Goal: Navigation & Orientation: Find specific page/section

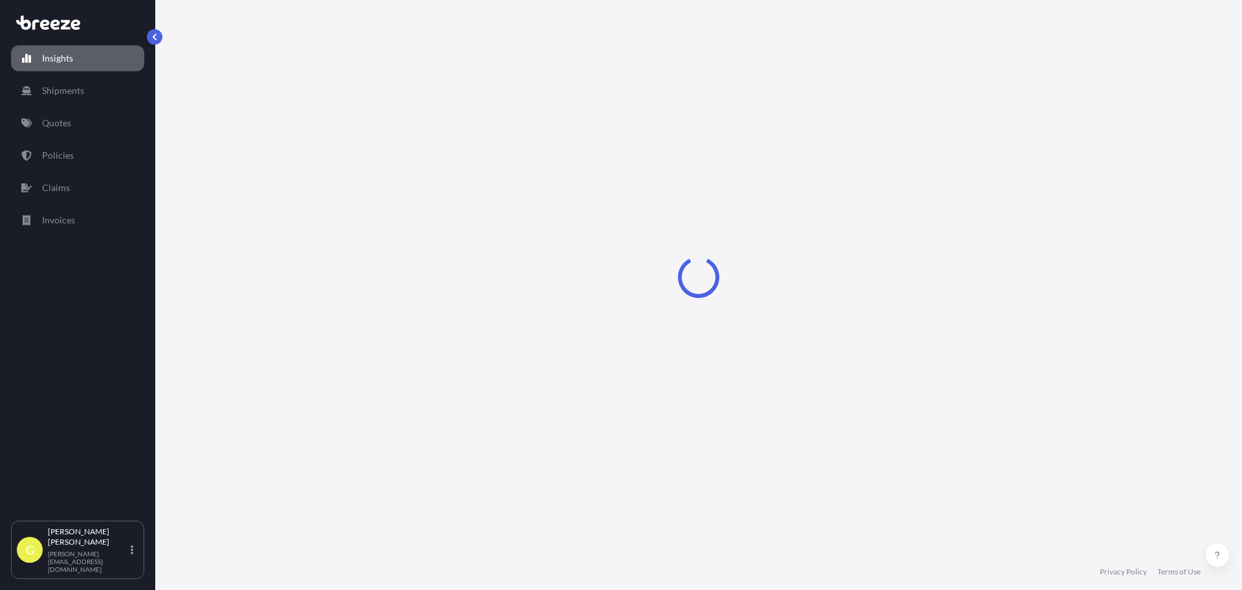
select select "2025"
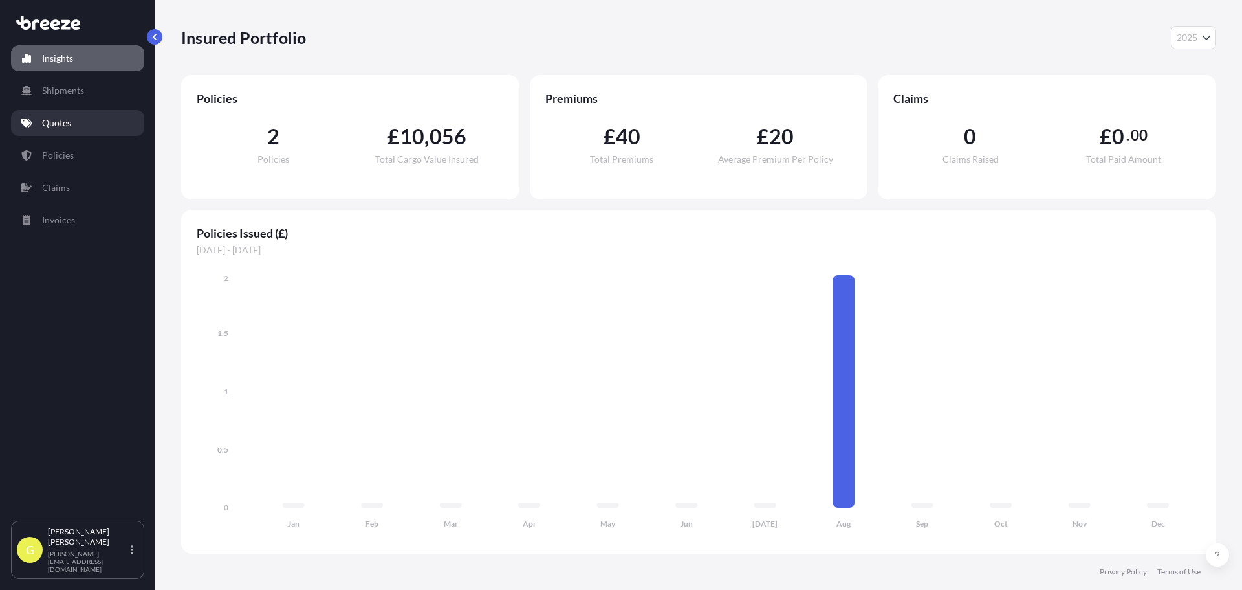
click at [68, 124] on p "Quotes" at bounding box center [56, 122] width 29 height 13
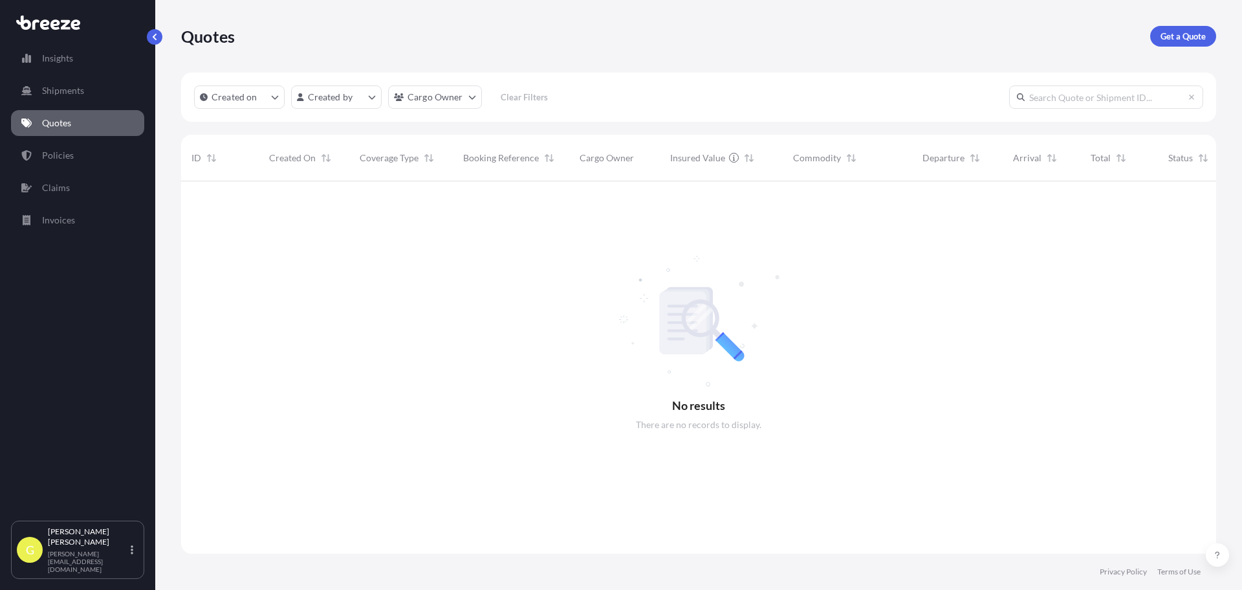
scroll to position [409, 1026]
click at [72, 154] on p "Policies" at bounding box center [58, 155] width 32 height 13
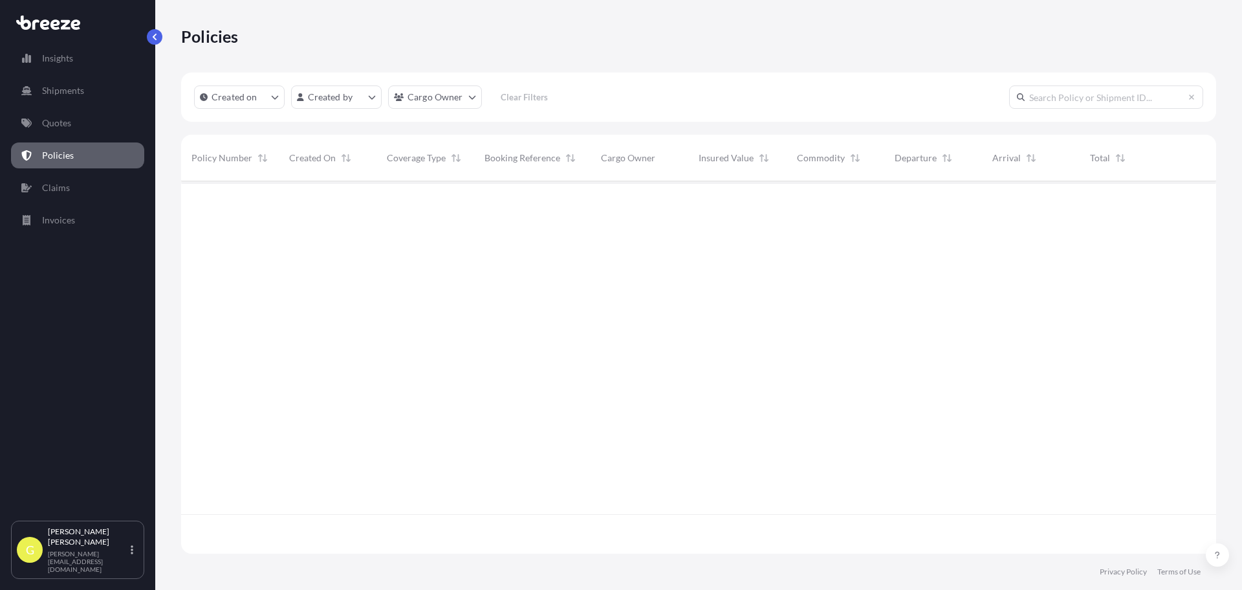
scroll to position [370, 1026]
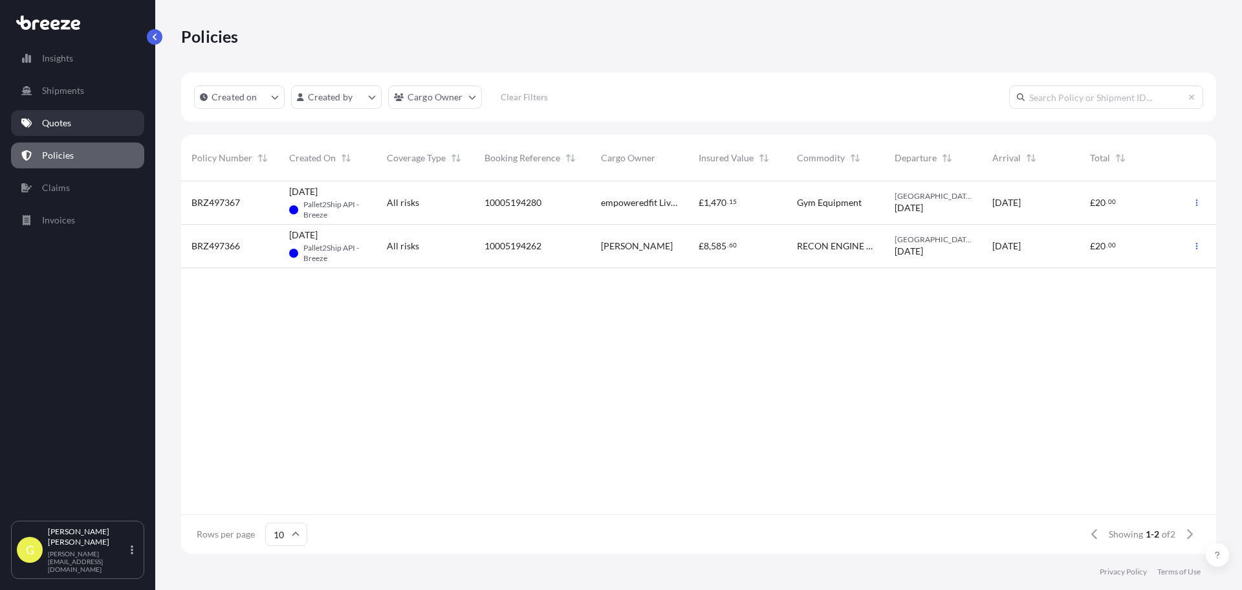
click at [57, 118] on p "Quotes" at bounding box center [56, 122] width 29 height 13
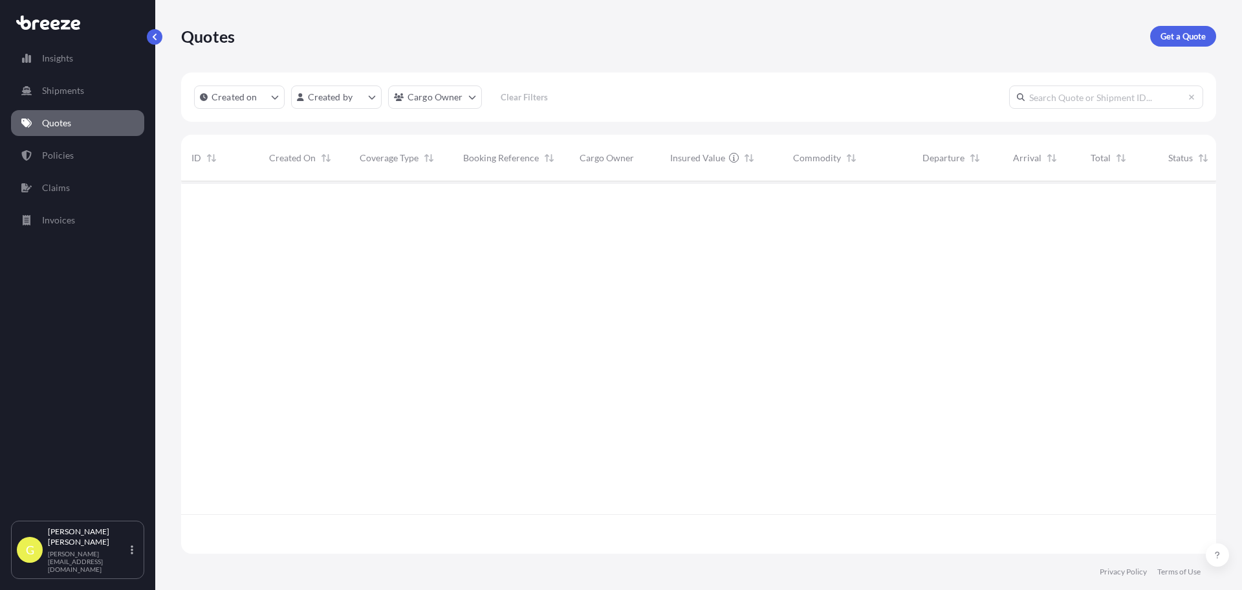
scroll to position [409, 1026]
click at [57, 151] on p "Policies" at bounding box center [58, 155] width 32 height 13
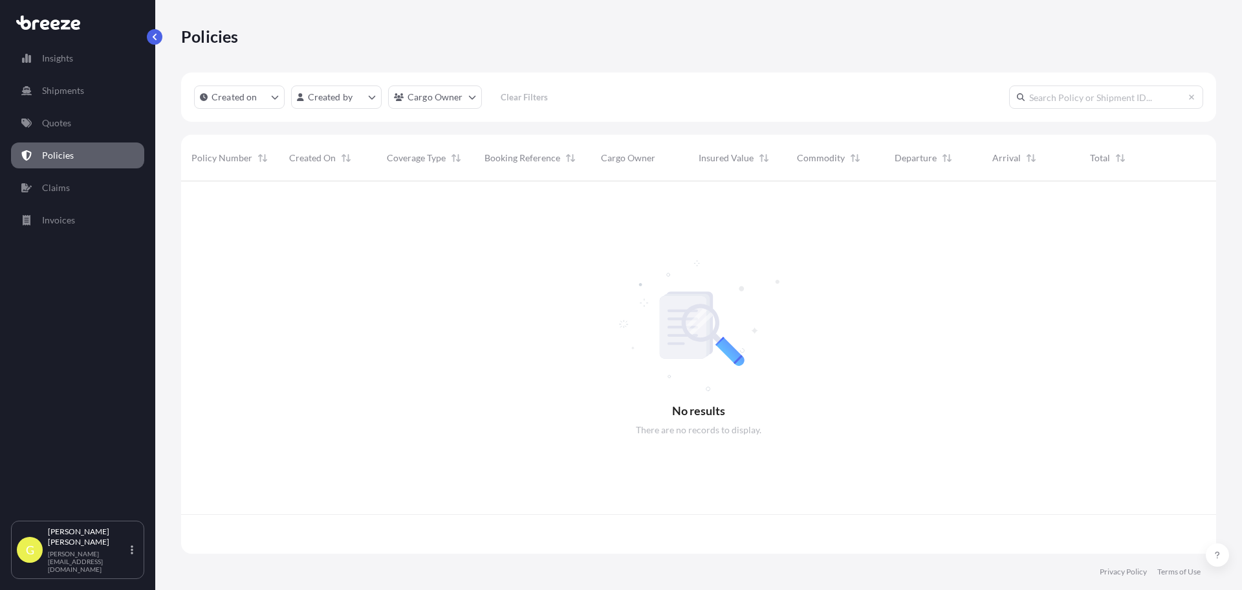
scroll to position [370, 1026]
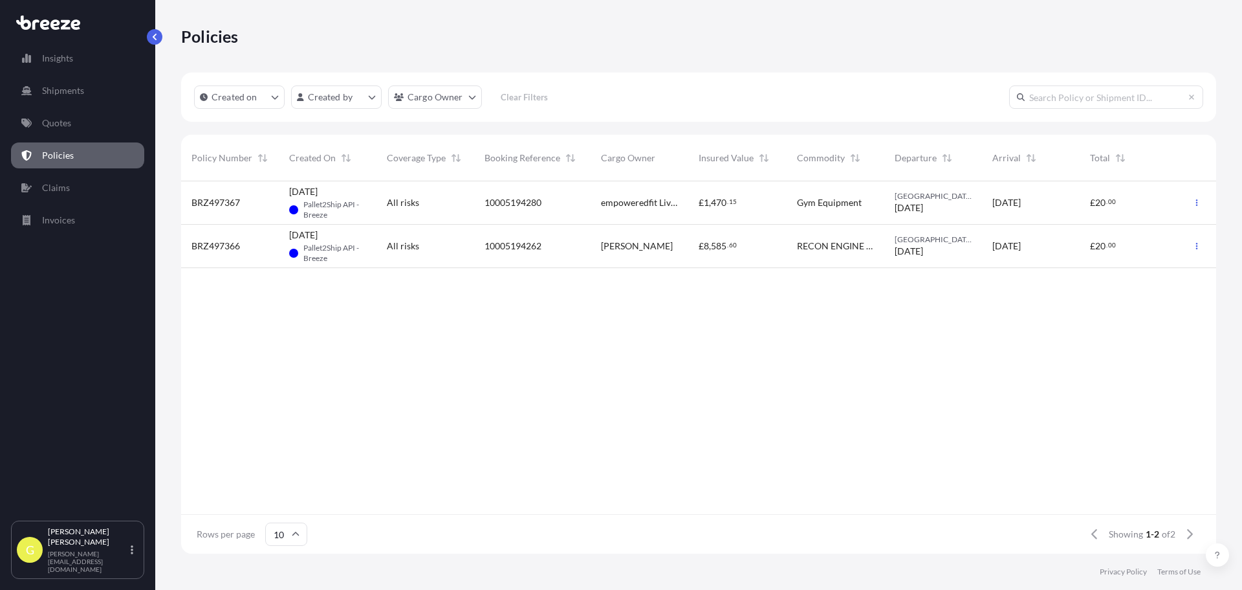
click at [65, 121] on p "Quotes" at bounding box center [56, 122] width 29 height 13
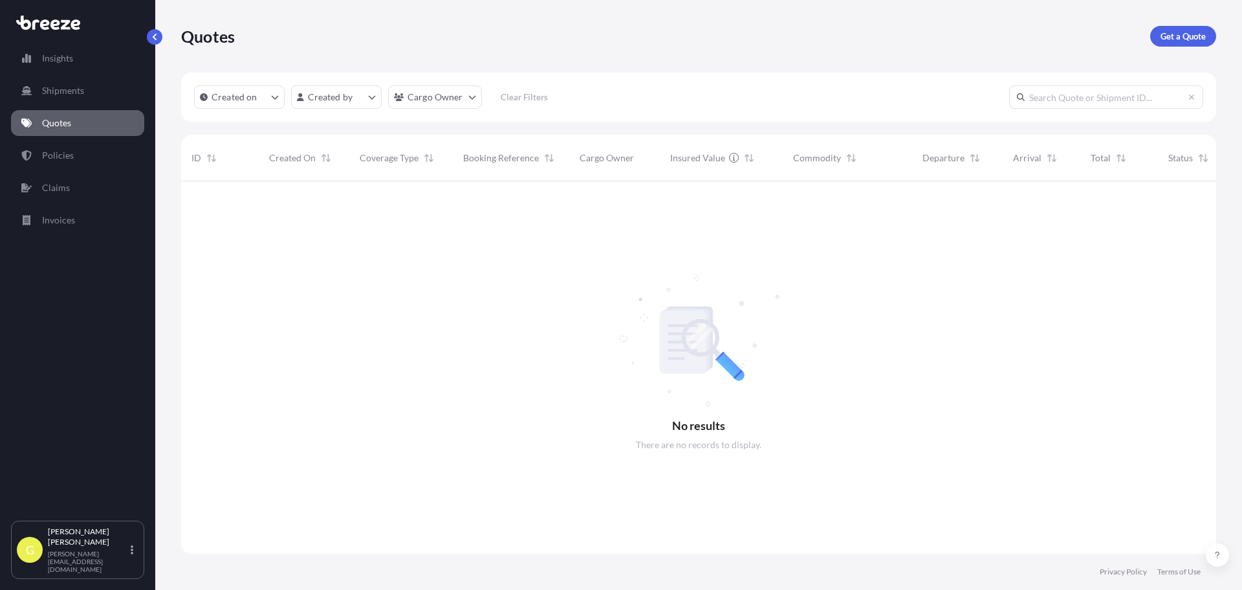
scroll to position [409, 1026]
click at [650, 374] on div at bounding box center [728, 367] width 1094 height 372
click at [94, 90] on link "Shipments" at bounding box center [77, 91] width 133 height 26
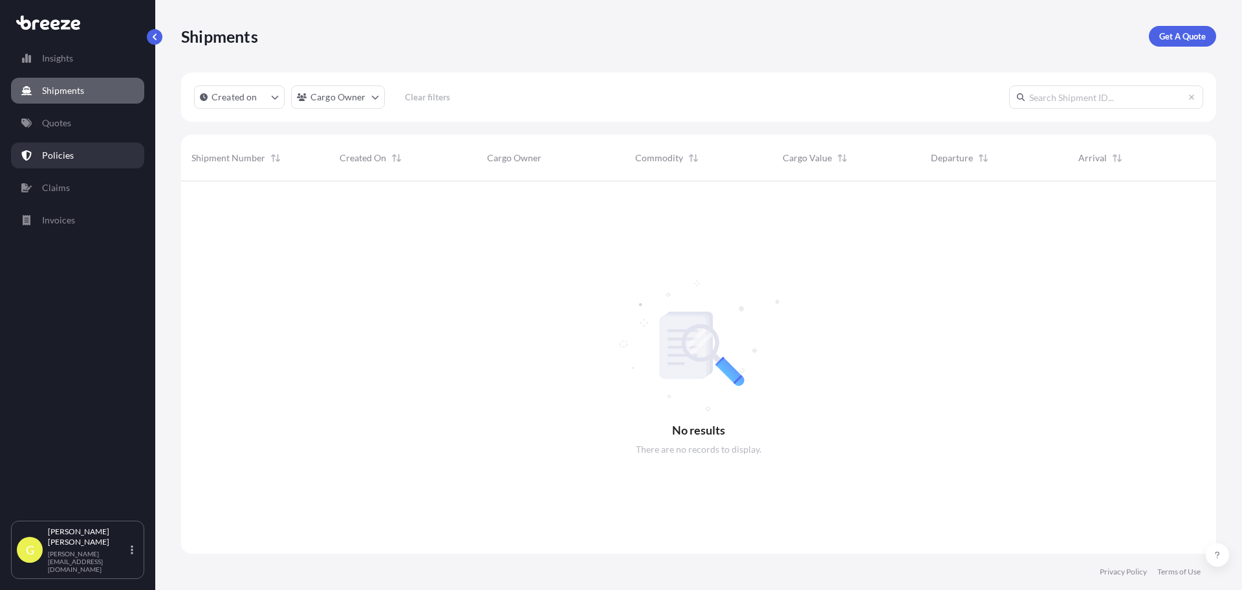
scroll to position [409, 1026]
click at [87, 154] on link "Policies" at bounding box center [77, 155] width 133 height 26
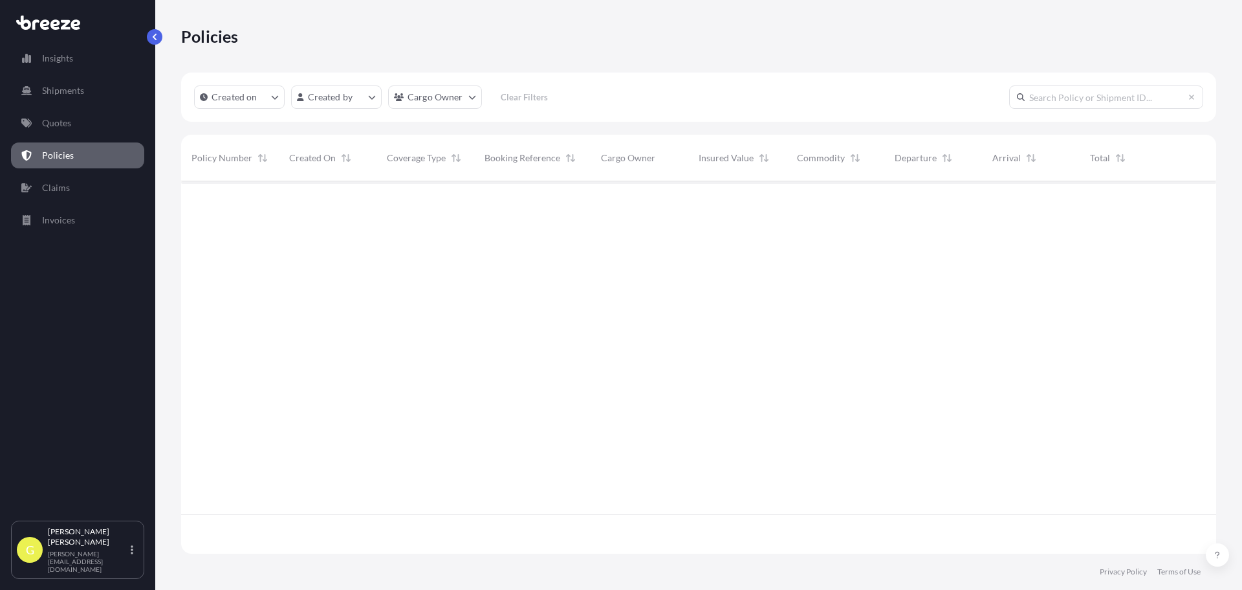
scroll to position [370, 1026]
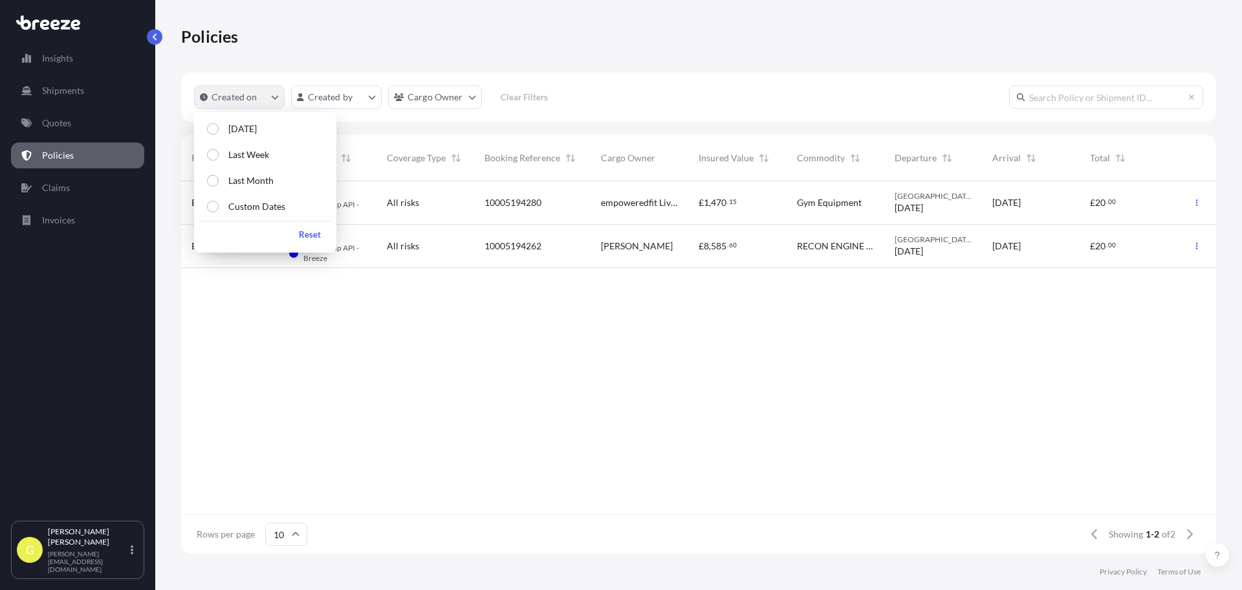
click at [241, 101] on p "Created on" at bounding box center [235, 97] width 46 height 13
click at [231, 129] on p "Today" at bounding box center [242, 128] width 28 height 13
click at [494, 399] on div "BRZ497367 22 Aug 2025 PA-B Pallet2Ship API - Breeze All risks 10005194280 empow…" at bounding box center [698, 347] width 1035 height 333
click at [263, 105] on button "Created on" at bounding box center [239, 96] width 91 height 23
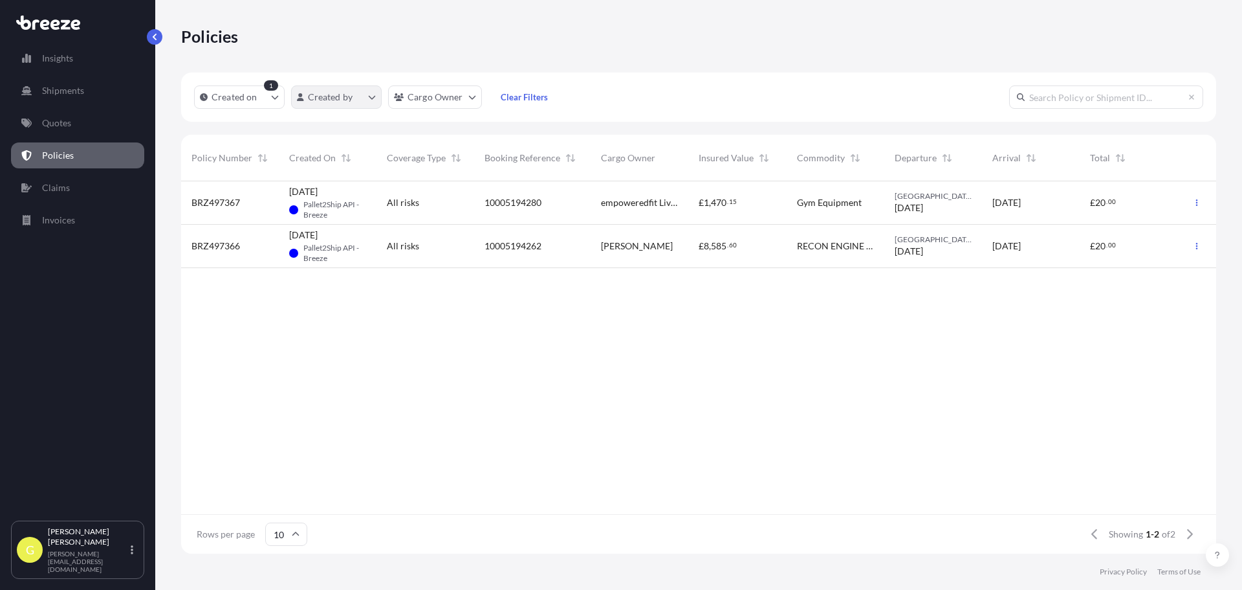
click at [348, 102] on html "Insights Shipments Quotes Policies Claims Invoices G George Wicks-Farr george@p…" at bounding box center [621, 295] width 1242 height 590
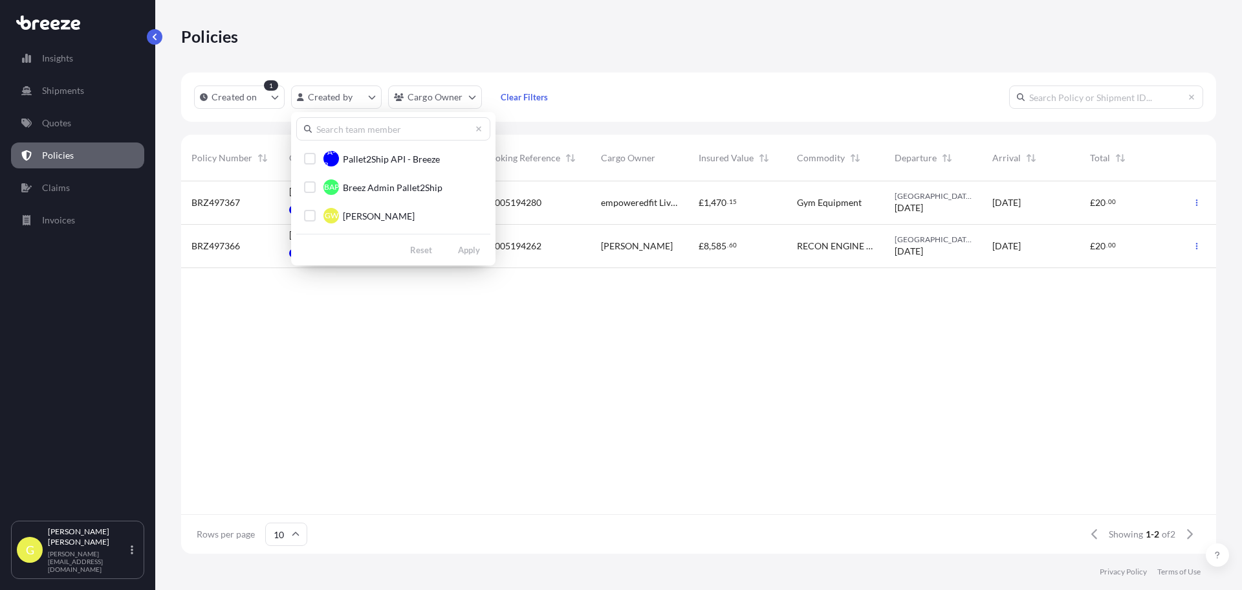
click at [294, 151] on div "PA-B Pallet2Ship API - Breeze BAP Breez Admin Pallet2Ship GW George Wicks-Farr …" at bounding box center [393, 188] width 204 height 153
click at [307, 158] on div "Select Option" at bounding box center [310, 159] width 12 height 12
click at [313, 187] on div "Select Option" at bounding box center [310, 187] width 12 height 12
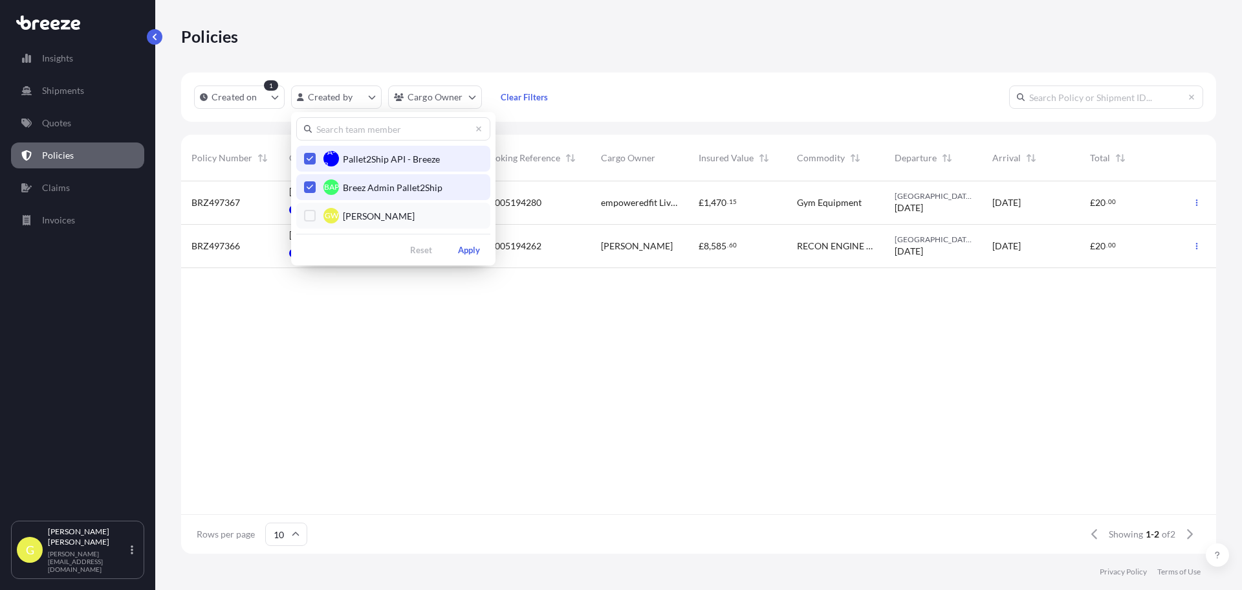
click at [305, 214] on div "Select Option" at bounding box center [310, 216] width 12 height 12
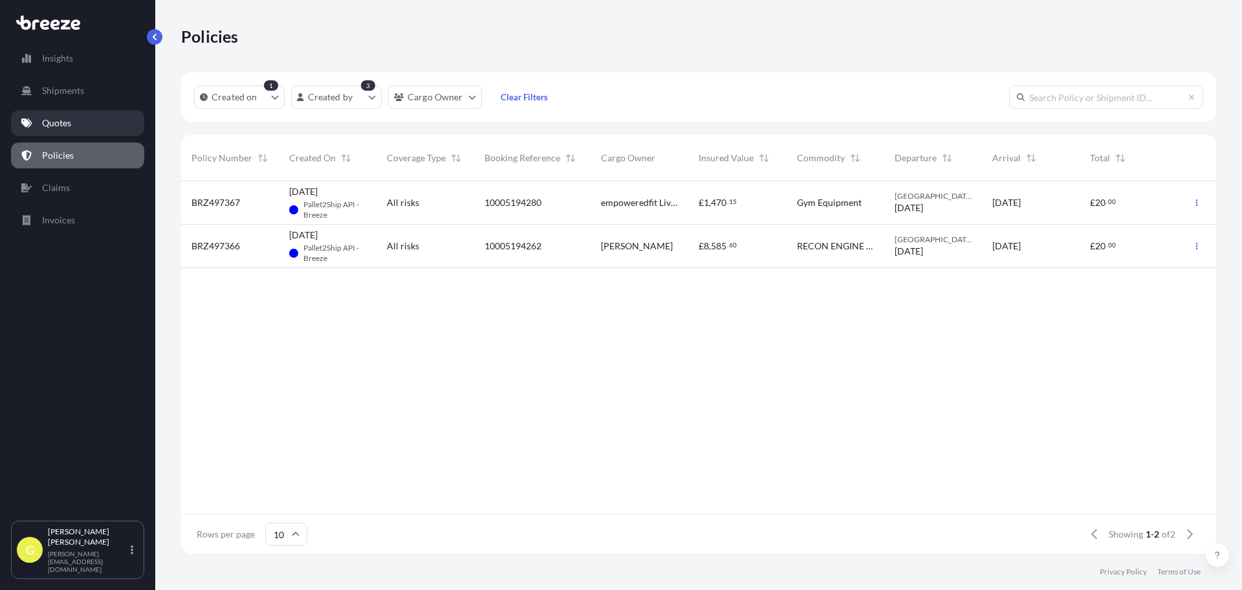
click at [82, 131] on link "Quotes" at bounding box center [77, 123] width 133 height 26
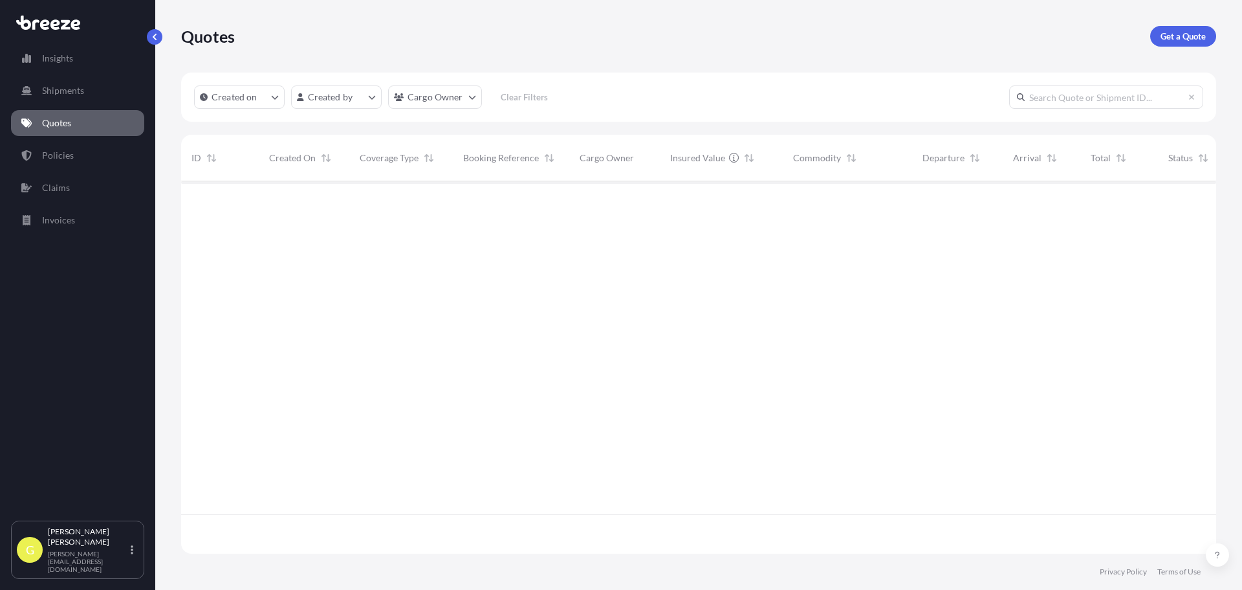
scroll to position [409, 1026]
click at [58, 154] on p "Policies" at bounding box center [58, 155] width 32 height 13
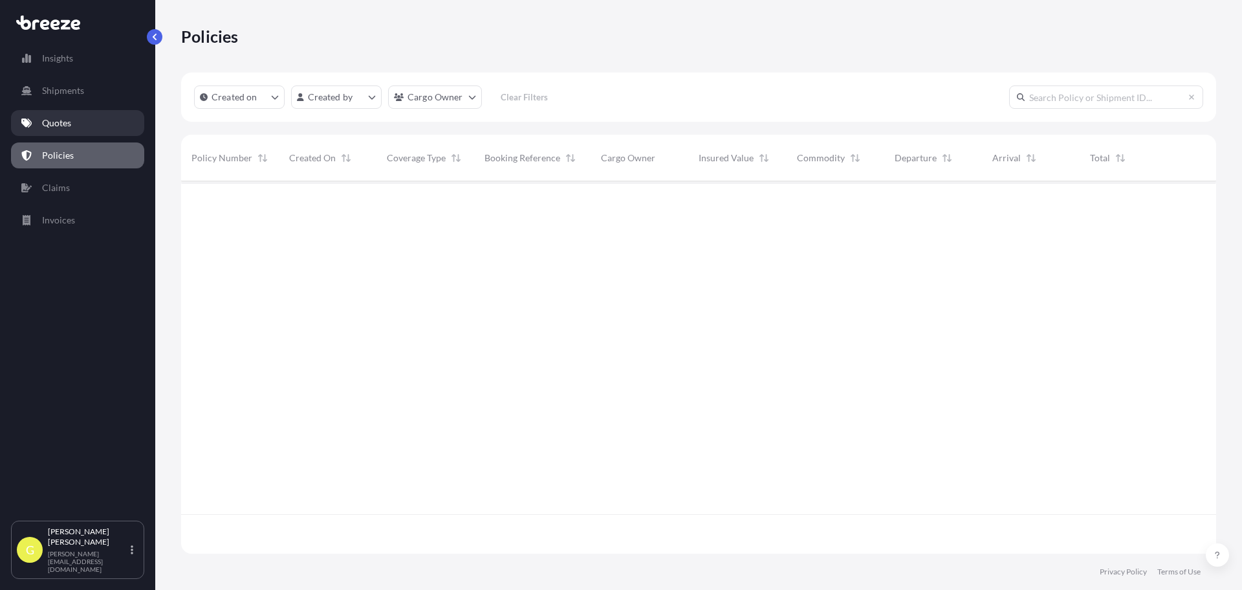
scroll to position [370, 1026]
click at [85, 132] on link "Quotes" at bounding box center [77, 123] width 133 height 26
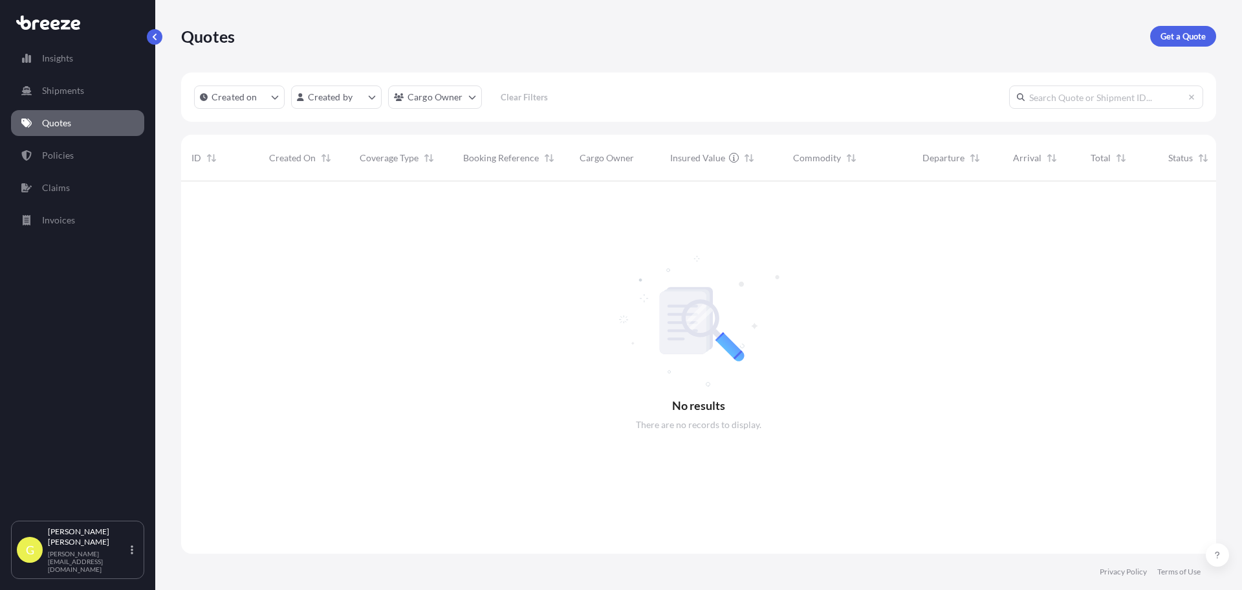
scroll to position [409, 1026]
click at [94, 144] on link "Policies" at bounding box center [77, 155] width 133 height 26
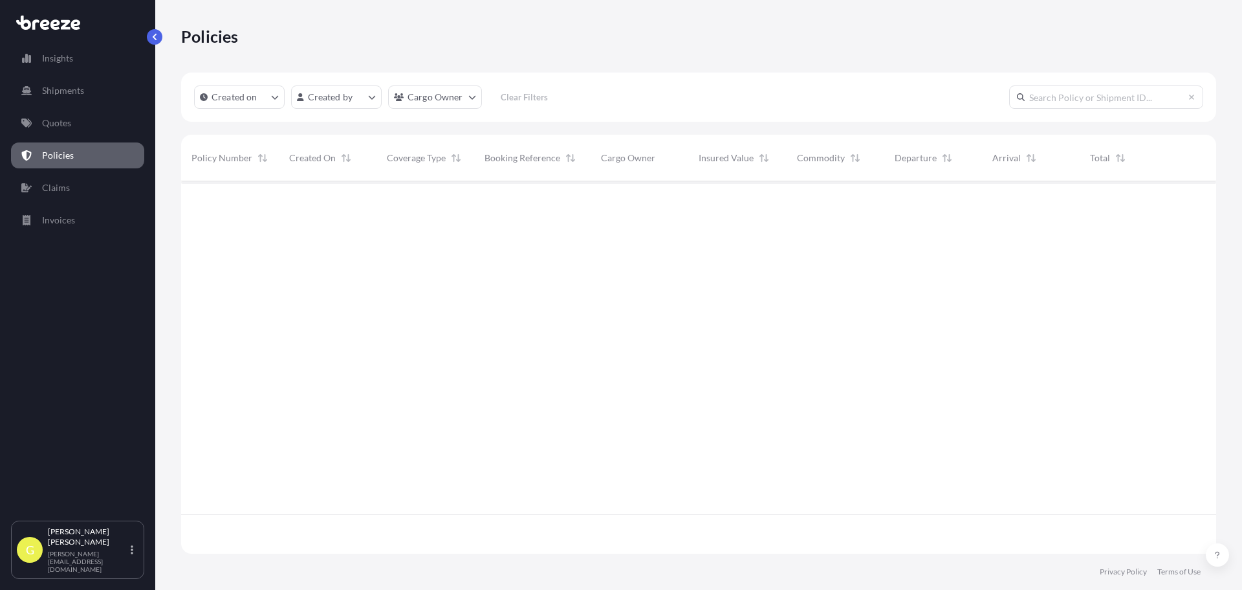
scroll to position [370, 1026]
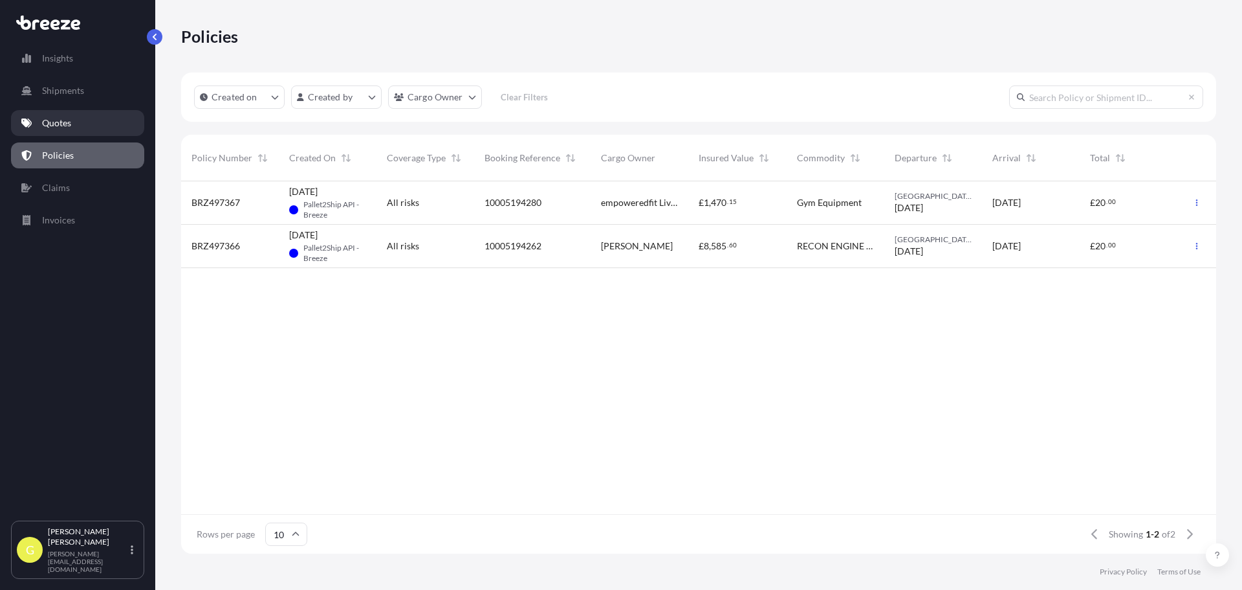
click at [59, 126] on p "Quotes" at bounding box center [56, 122] width 29 height 13
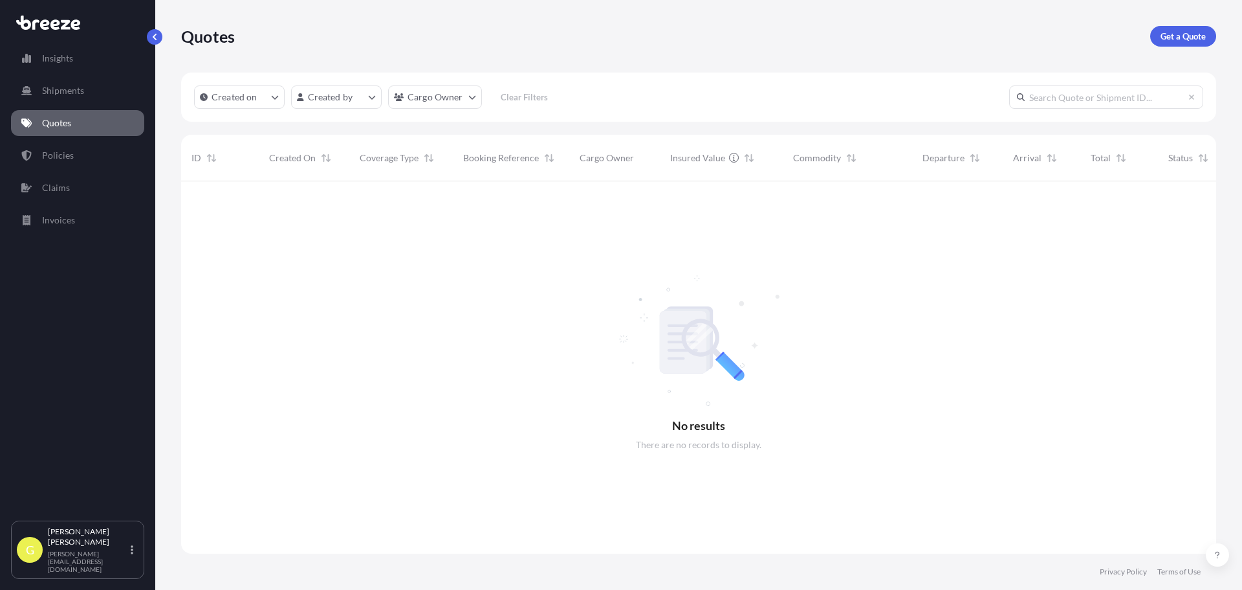
scroll to position [409, 1026]
click at [71, 87] on p "Shipments" at bounding box center [63, 90] width 42 height 13
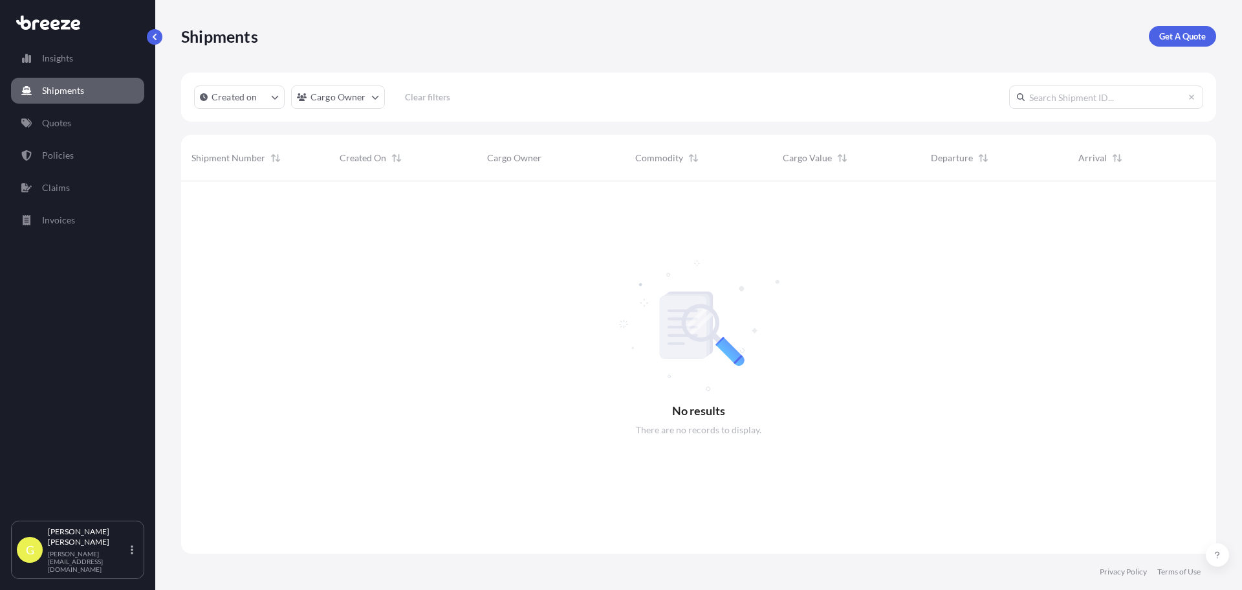
scroll to position [409, 1026]
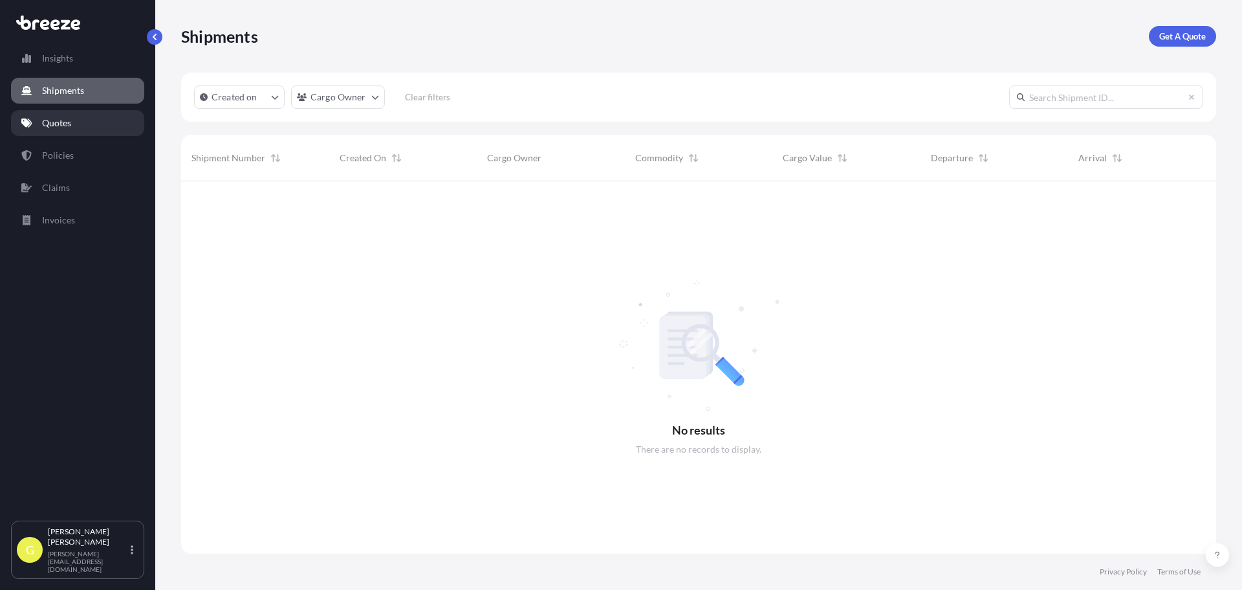
click at [63, 127] on p "Quotes" at bounding box center [56, 122] width 29 height 13
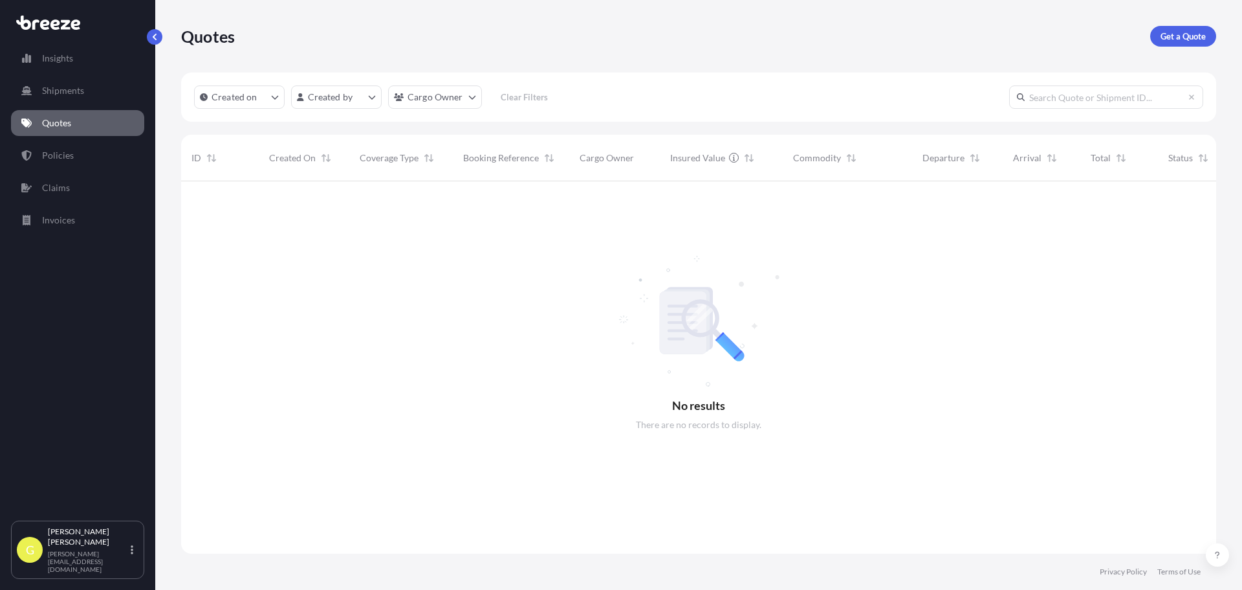
scroll to position [409, 1026]
click at [63, 67] on link "Insights" at bounding box center [77, 58] width 133 height 26
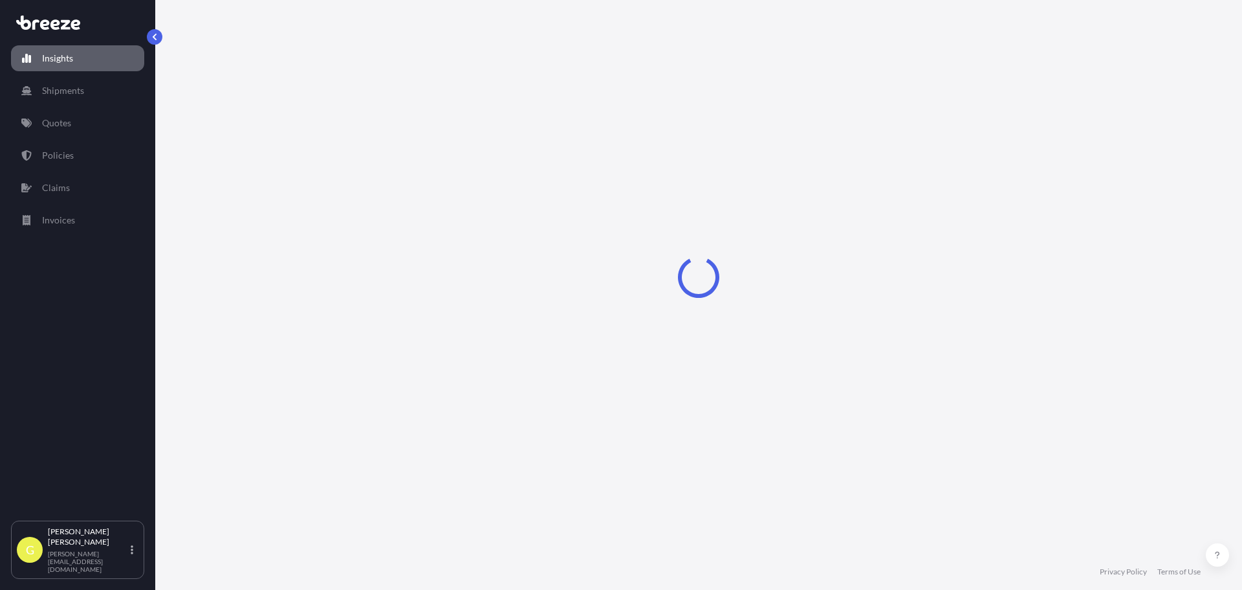
select select "2025"
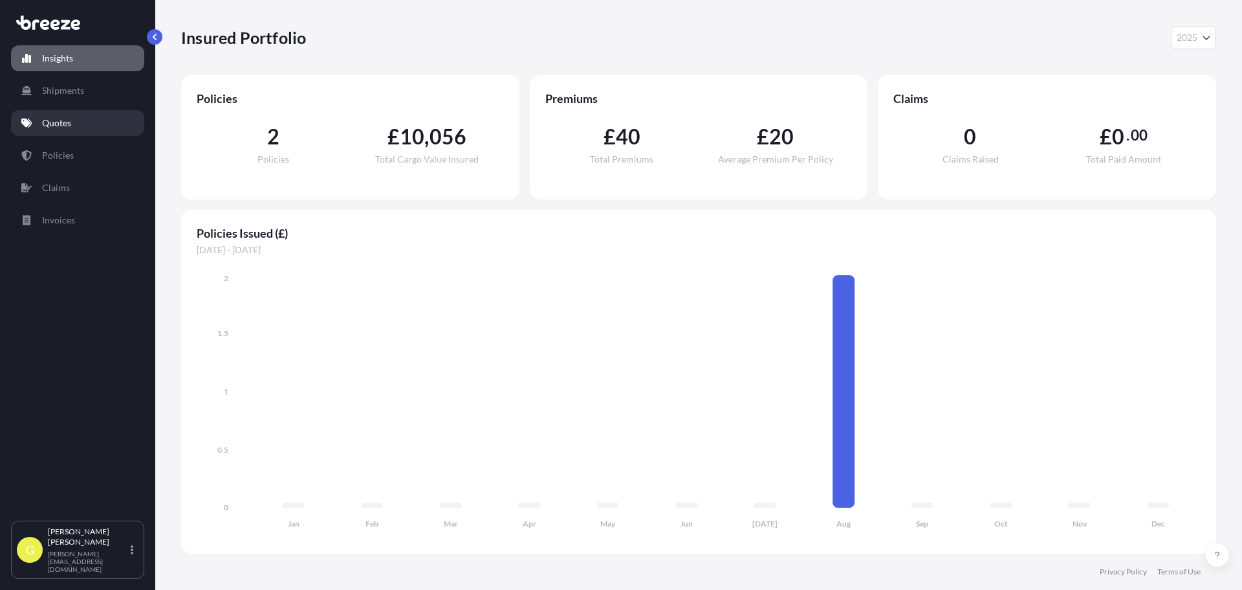
click at [50, 124] on p "Quotes" at bounding box center [56, 122] width 29 height 13
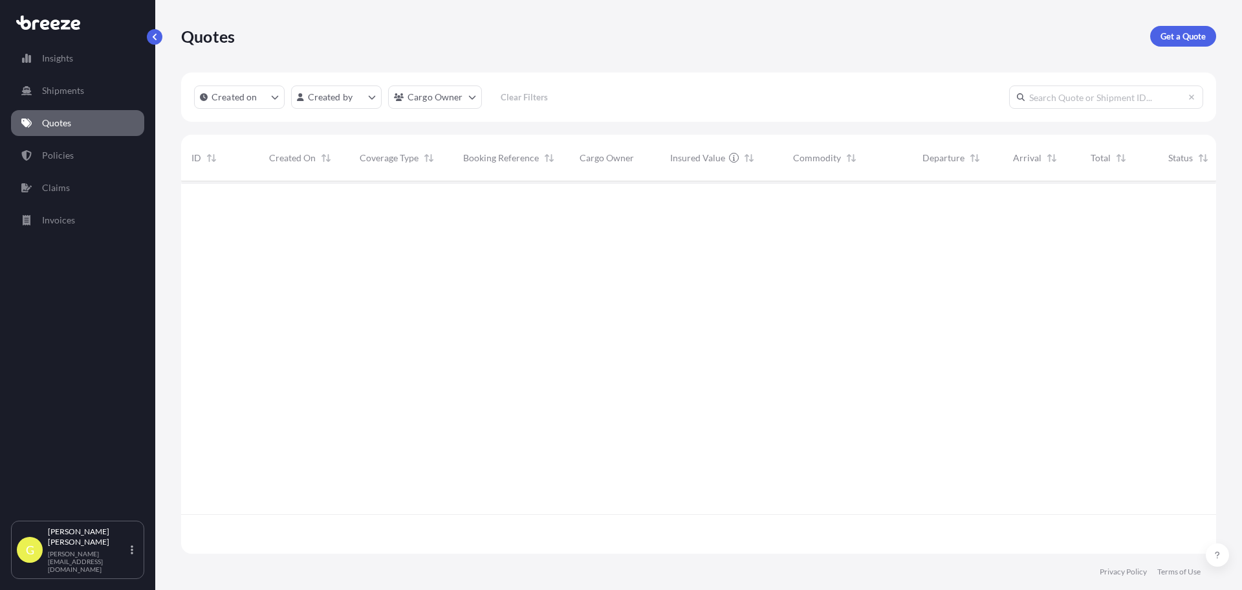
scroll to position [409, 1026]
click at [100, 119] on link "Quotes" at bounding box center [77, 123] width 133 height 26
